Goal: Task Accomplishment & Management: Manage account settings

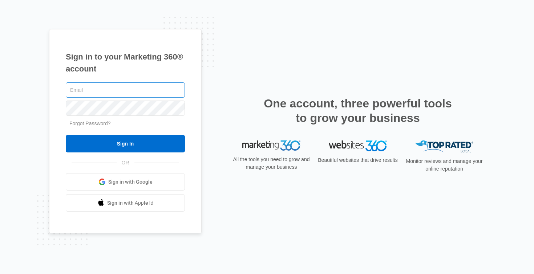
click at [126, 93] on input "text" at bounding box center [125, 90] width 119 height 15
type input "[EMAIL_ADDRESS][DOMAIN_NAME]"
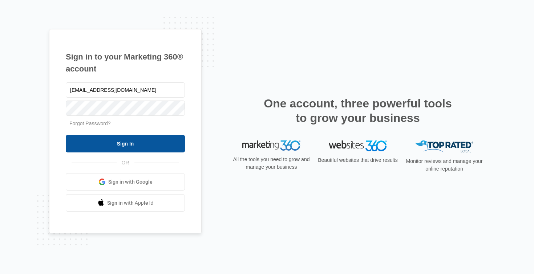
click at [142, 139] on input "Sign In" at bounding box center [125, 143] width 119 height 17
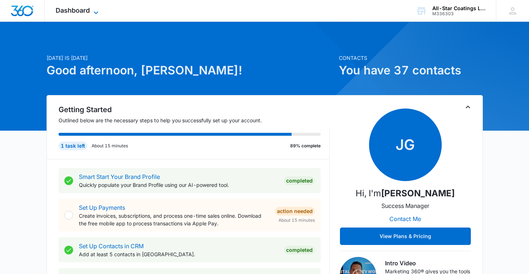
click at [89, 13] on span "Dashboard" at bounding box center [73, 11] width 34 height 8
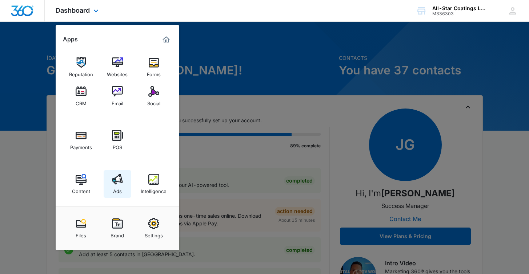
click at [116, 184] on img at bounding box center [117, 179] width 11 height 11
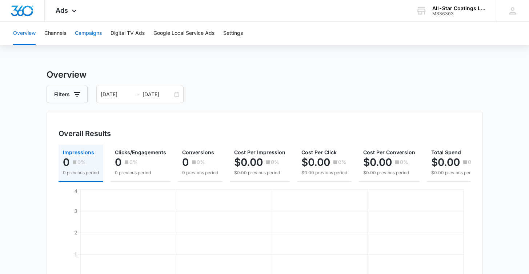
click at [81, 38] on button "Campaigns" at bounding box center [88, 33] width 27 height 23
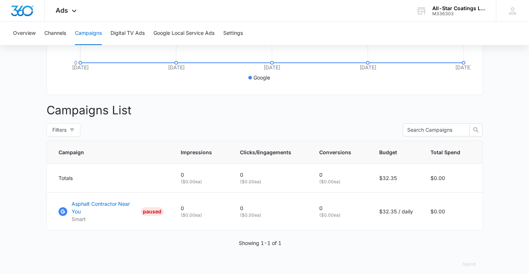
scroll to position [219, 0]
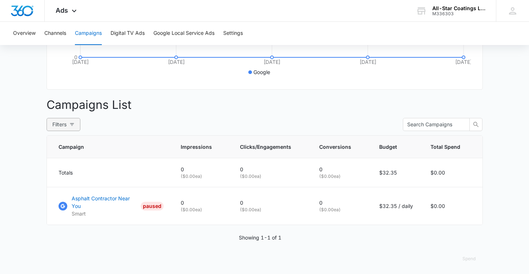
click at [68, 129] on button "Filters" at bounding box center [64, 124] width 34 height 13
click at [54, 161] on label "Active" at bounding box center [64, 165] width 29 height 11
click at [54, 166] on input "Active" at bounding box center [53, 169] width 6 height 6
radio input "true"
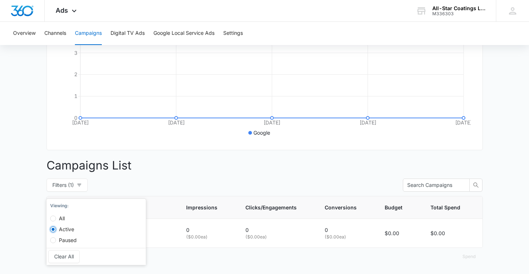
scroll to position [164, 0]
click at [55, 216] on input "All" at bounding box center [53, 219] width 6 height 6
radio input "true"
radio input "false"
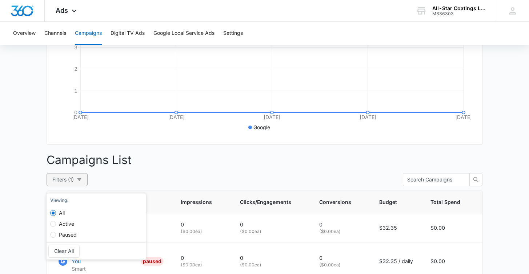
click at [77, 182] on icon "button" at bounding box center [79, 179] width 5 height 5
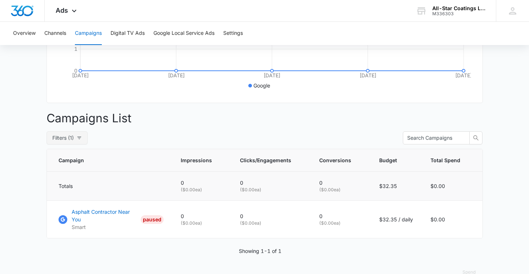
scroll to position [219, 0]
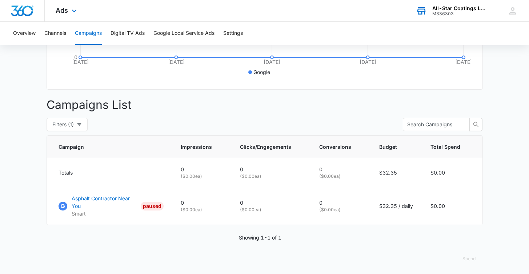
click at [438, 14] on div "M336303" at bounding box center [458, 13] width 53 height 5
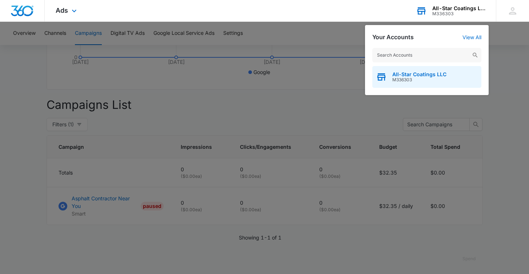
click at [414, 75] on span "All-Star Coatings LLC" at bounding box center [419, 75] width 54 height 6
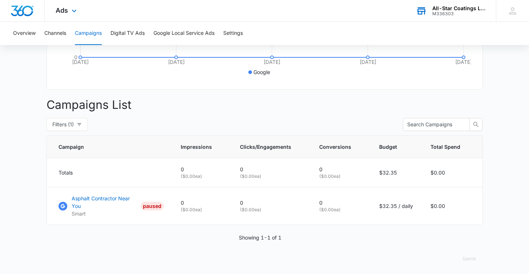
drag, startPoint x: 279, startPoint y: 129, endPoint x: 360, endPoint y: 128, distance: 80.7
click at [360, 128] on div "Filters (1) Viewing : All Active Paused Clear All" at bounding box center [265, 124] width 436 height 13
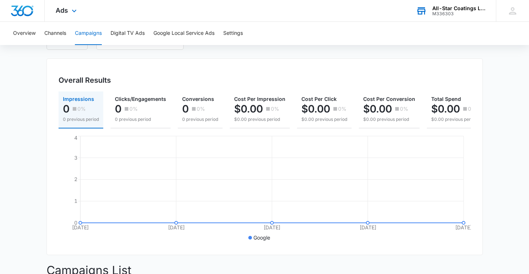
scroll to position [0, 0]
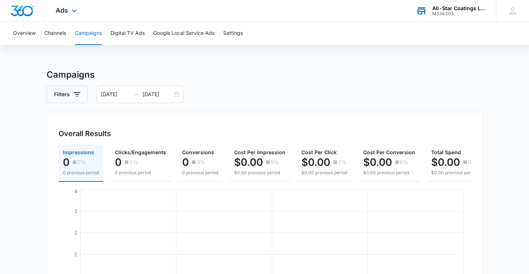
click at [69, 10] on div "Ads Apps Reputation Websites Forms CRM Email Social Payments POS Content Ads In…" at bounding box center [67, 10] width 45 height 21
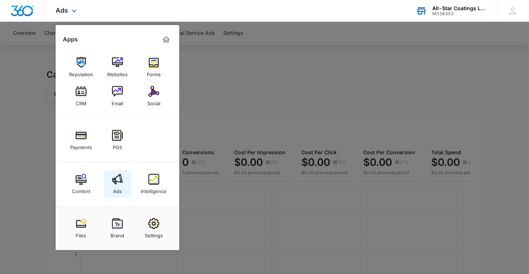
click at [121, 185] on img at bounding box center [117, 179] width 11 height 11
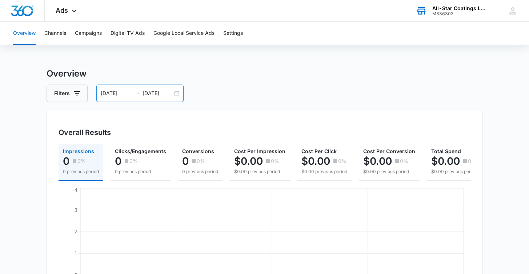
scroll to position [1, 0]
click at [177, 94] on div "[DATE] [DATE]" at bounding box center [139, 92] width 87 height 17
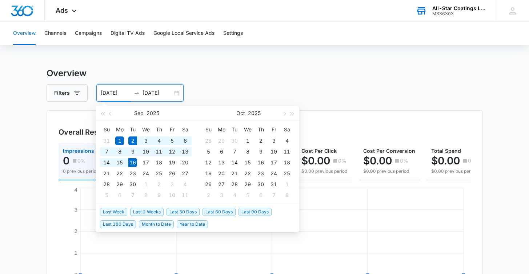
click at [140, 214] on span "Last 2 Weeks" at bounding box center [146, 212] width 33 height 8
type input "[DATE]"
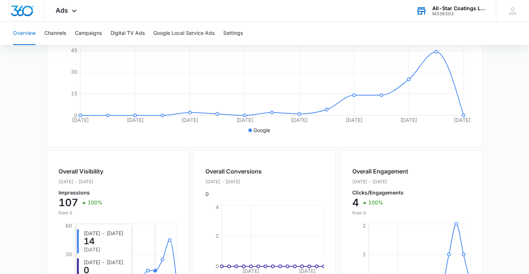
scroll to position [161, 0]
click at [86, 38] on button "Campaigns" at bounding box center [88, 33] width 27 height 23
